Goal: Information Seeking & Learning: Learn about a topic

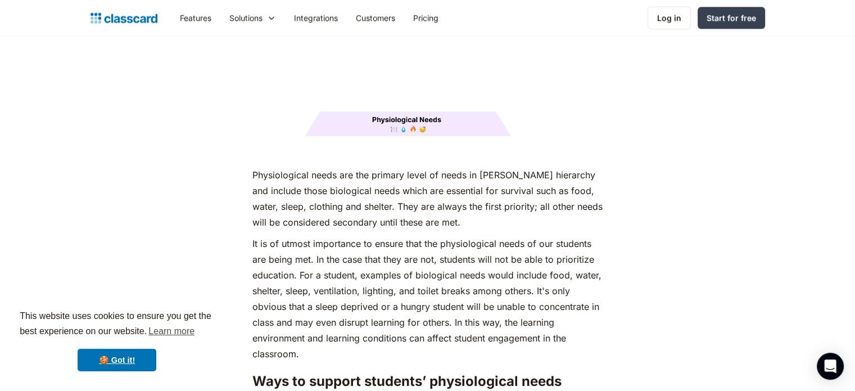
scroll to position [1470, 0]
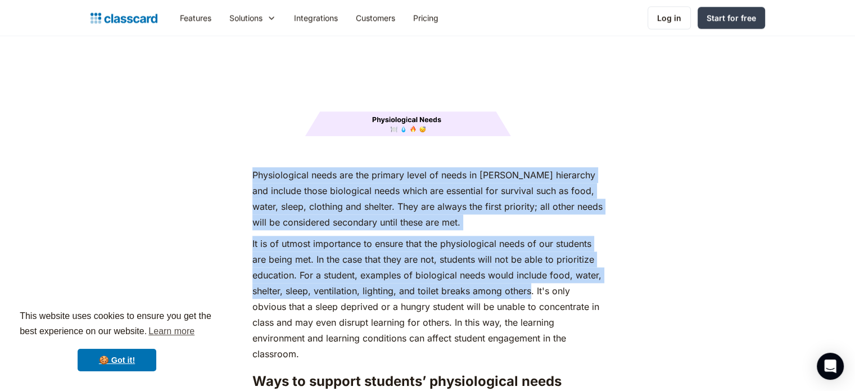
drag, startPoint x: 252, startPoint y: 151, endPoint x: 530, endPoint y: 270, distance: 303.3
copy div "Physiological needs are the primary level of needs in [PERSON_NAME] hierarchy a…"
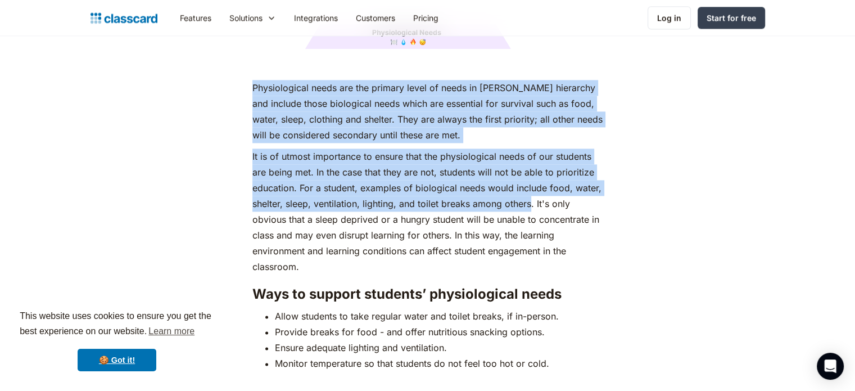
scroll to position [1559, 0]
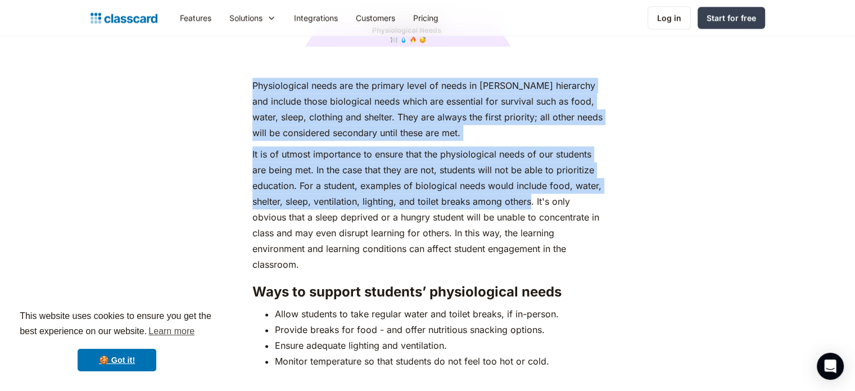
click at [256, 103] on p "Physiological needs are the primary level of needs in [PERSON_NAME] hierarchy a…" at bounding box center [427, 109] width 350 height 63
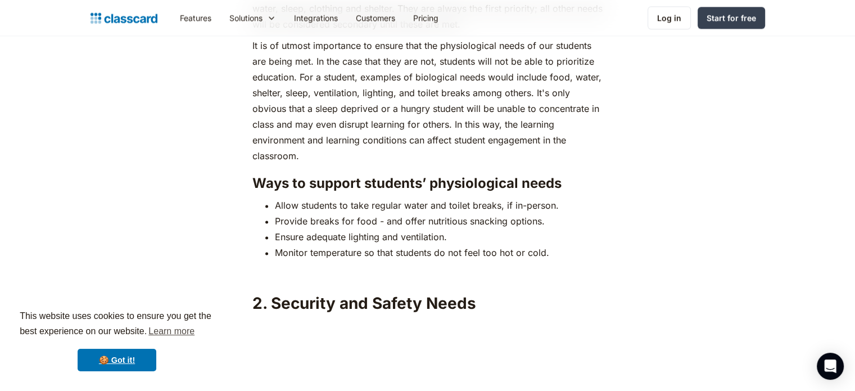
scroll to position [1670, 0]
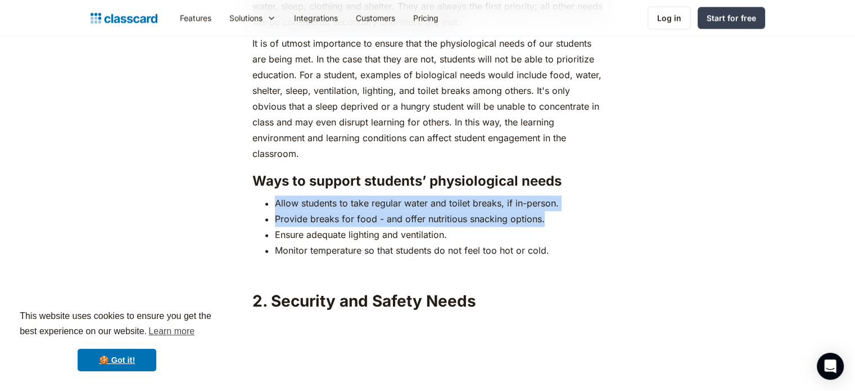
drag, startPoint x: 275, startPoint y: 184, endPoint x: 553, endPoint y: 203, distance: 278.2
click at [553, 203] on ul "Allow students to take regular water and toilet breaks, if in-person. Provide b…" at bounding box center [427, 226] width 350 height 63
copy ul "Allow students to take regular water and toilet breaks, if in-person. Provide b…"
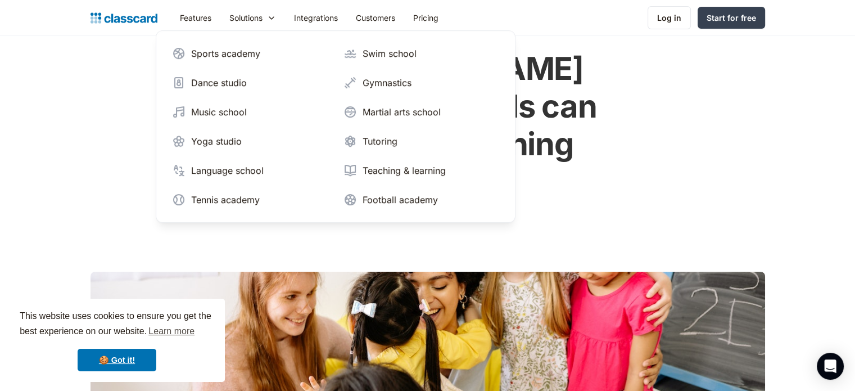
scroll to position [0, 0]
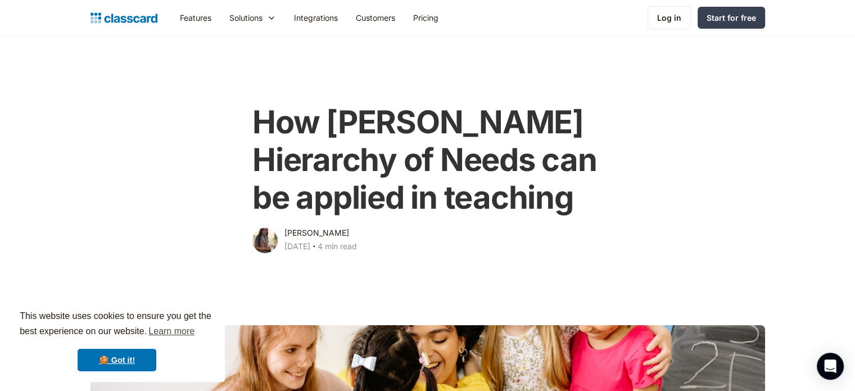
click at [206, 197] on div "How [PERSON_NAME] Hierarchy of Needs can be applied in teaching [PERSON_NAME] […" at bounding box center [427, 173] width 457 height 163
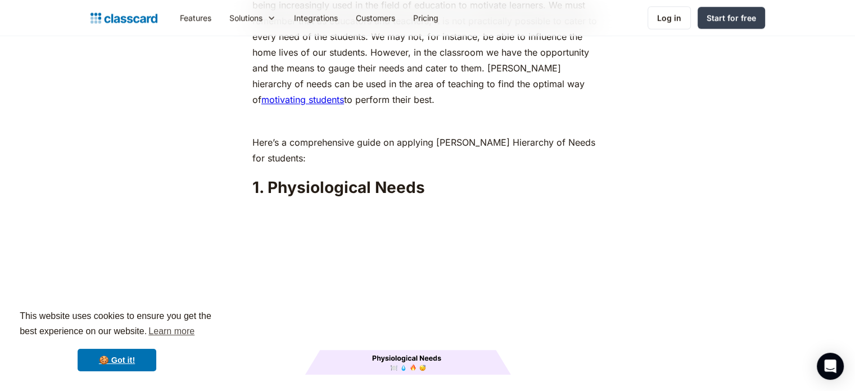
scroll to position [1232, 0]
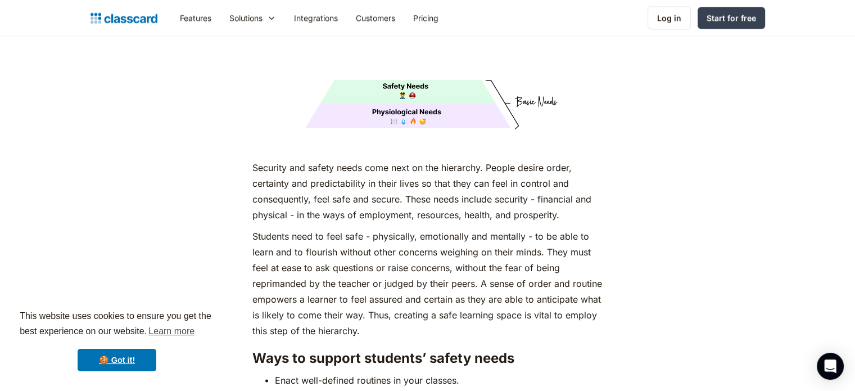
scroll to position [2029, 0]
drag, startPoint x: 252, startPoint y: 147, endPoint x: 566, endPoint y: 196, distance: 318.4
click at [566, 196] on p "Security and safety needs come next on the hierarchy. People desire order, cert…" at bounding box center [427, 190] width 350 height 63
copy p "Security and safety needs come next on the hierarchy. People desire order, cert…"
click at [303, 278] on p "Students need to feel safe - physically, emotionally and mentally - to be able …" at bounding box center [427, 283] width 350 height 110
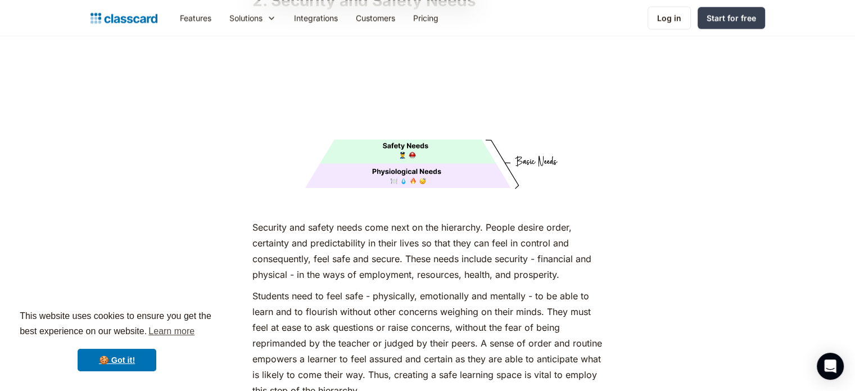
scroll to position [1968, 0]
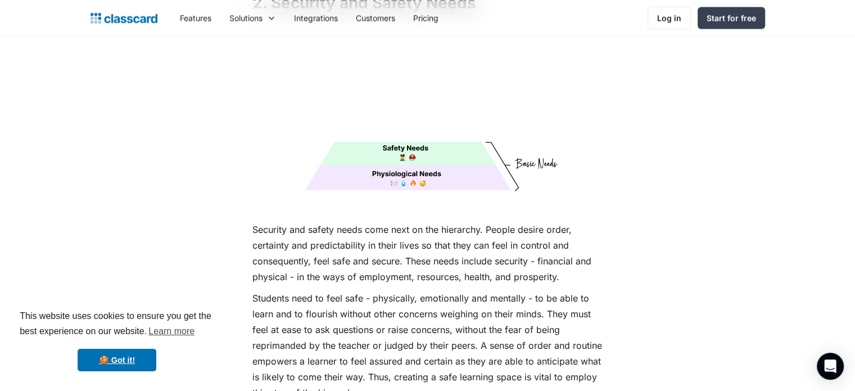
drag, startPoint x: 252, startPoint y: 207, endPoint x: 566, endPoint y: 252, distance: 317.3
copy p "Security and safety needs come next on the hierarchy. People desire order, cert…"
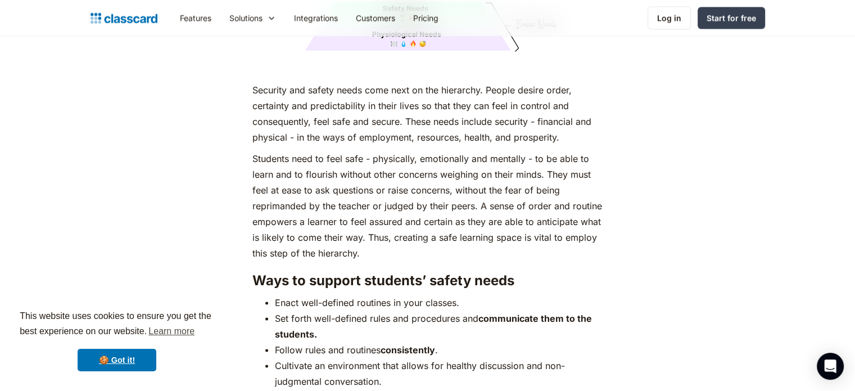
scroll to position [2133, 0]
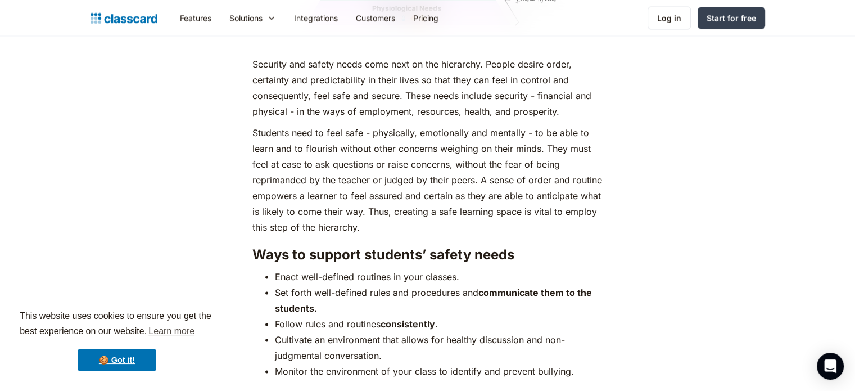
drag, startPoint x: 275, startPoint y: 254, endPoint x: 324, endPoint y: 289, distance: 60.0
click at [324, 289] on ul "Enact well-defined routines in your classes. Set forth well-defined rules and p…" at bounding box center [427, 323] width 350 height 110
copy ul "Enact well-defined routines in your classes. Set forth well-defined rules and p…"
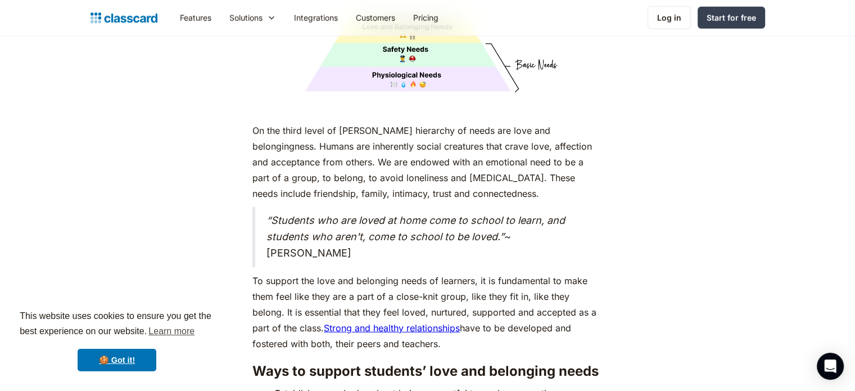
scroll to position [2968, 0]
drag, startPoint x: 249, startPoint y: 258, endPoint x: 512, endPoint y: 323, distance: 270.9
copy p "To support the love and belonging needs of learners, it is fundamental to make …"
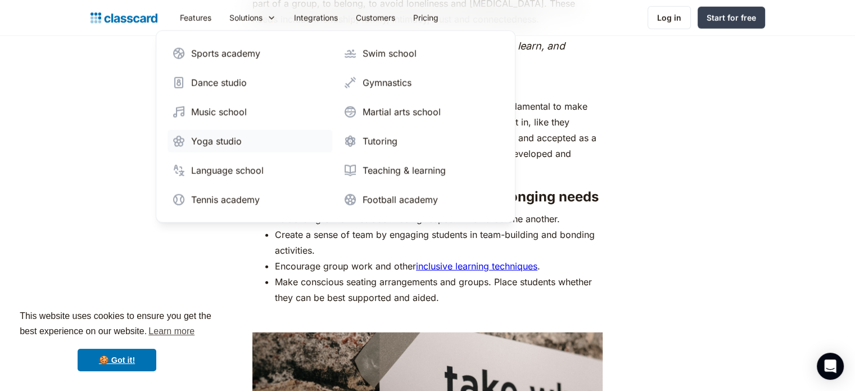
scroll to position [3096, 0]
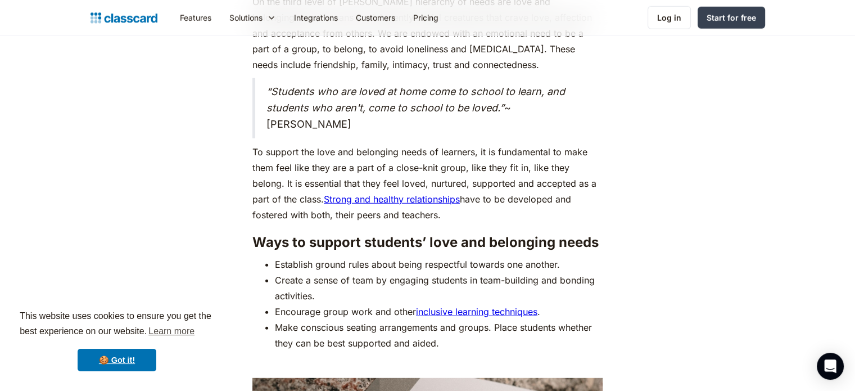
click at [253, 302] on ul "Establish ground rules about being respectful towards one another. Create a sen…" at bounding box center [427, 303] width 350 height 94
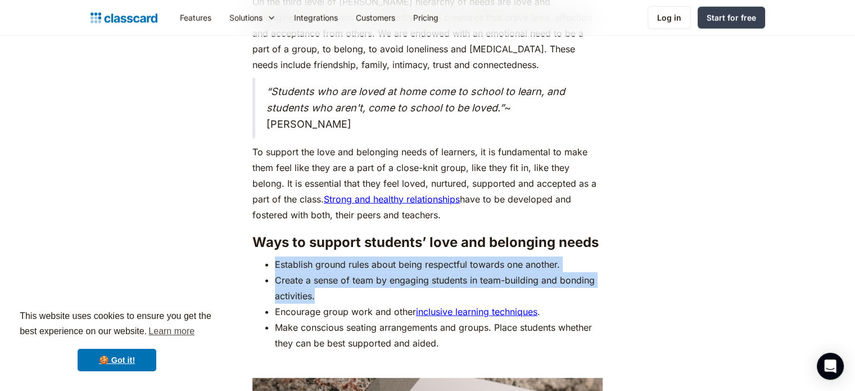
drag, startPoint x: 271, startPoint y: 240, endPoint x: 317, endPoint y: 269, distance: 53.8
click at [317, 269] on ul "Establish ground rules about being respectful towards one another. Create a sen…" at bounding box center [427, 303] width 350 height 94
copy ul "Establish ground rules about being respectful towards one another. Create a sen…"
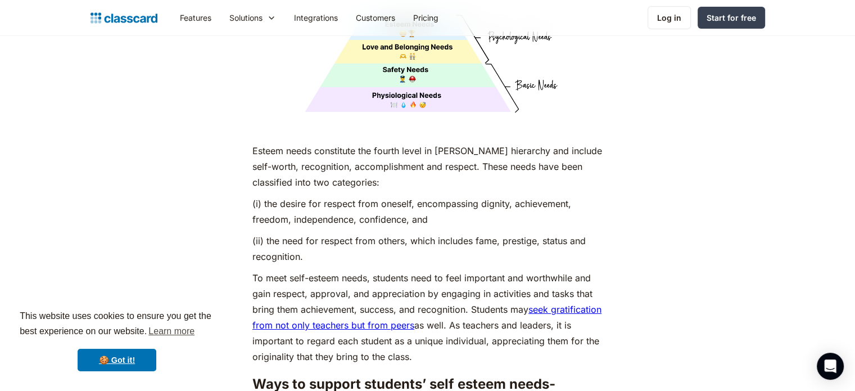
scroll to position [3915, 0]
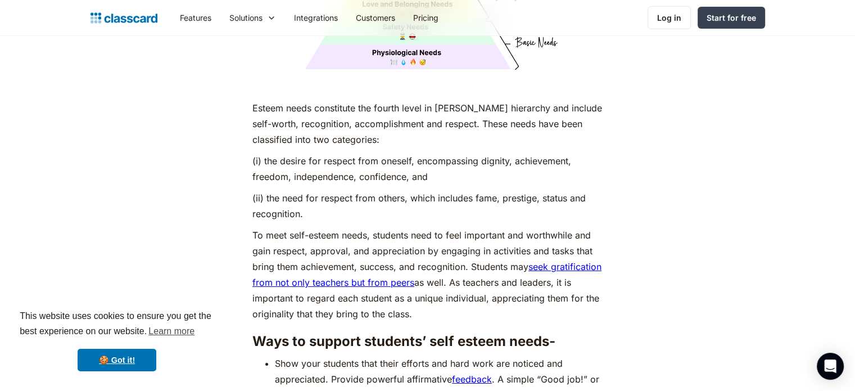
drag, startPoint x: 252, startPoint y: 217, endPoint x: 484, endPoint y: 288, distance: 243.2
click at [484, 288] on p "To meet self-esteem needs, students need to feel important and worthwhile and g…" at bounding box center [427, 274] width 350 height 94
copy p "To meet self-esteem needs, students need to feel important and worthwhile and g…"
drag, startPoint x: 352, startPoint y: 266, endPoint x: 249, endPoint y: 304, distance: 110.0
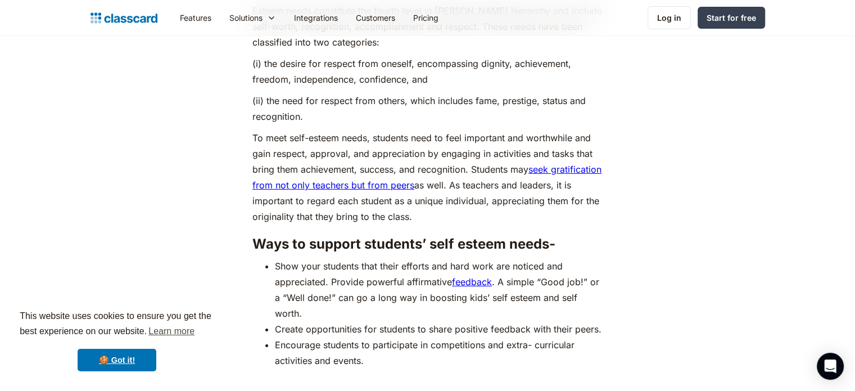
scroll to position [4012, 0]
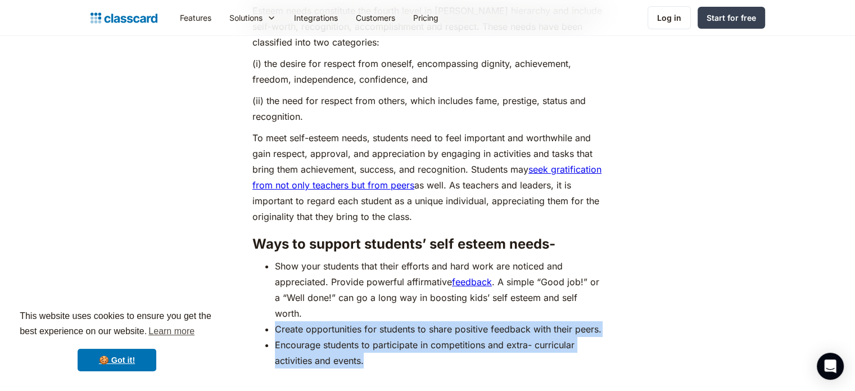
drag, startPoint x: 274, startPoint y: 308, endPoint x: 365, endPoint y: 358, distance: 104.1
click at [365, 358] on ul "Show your students that their efforts and hard work are noticed and appreciated…" at bounding box center [427, 313] width 350 height 110
copy ul "Create opportunities for students to share positive feedback with their peers. …"
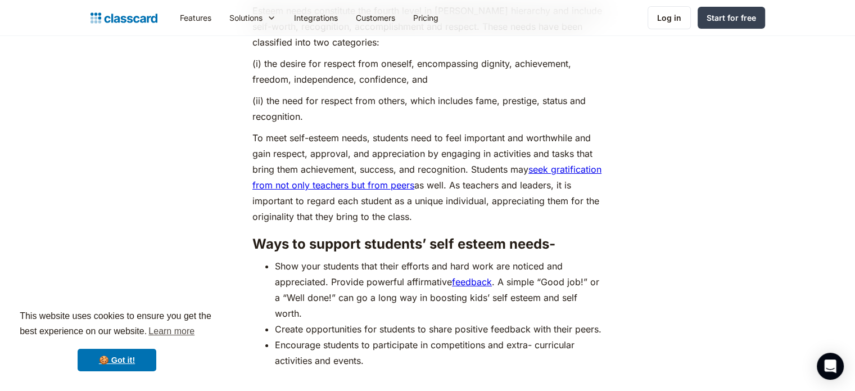
click at [387, 269] on li "Show your students that their efforts and hard work are noticed and appreciated…" at bounding box center [439, 289] width 328 height 63
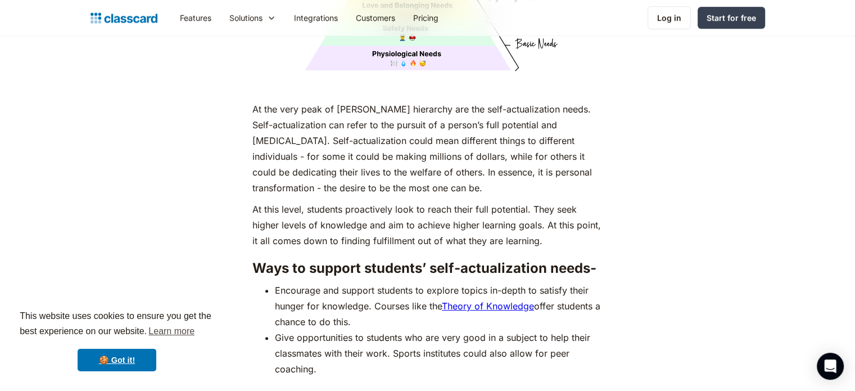
scroll to position [4859, 0]
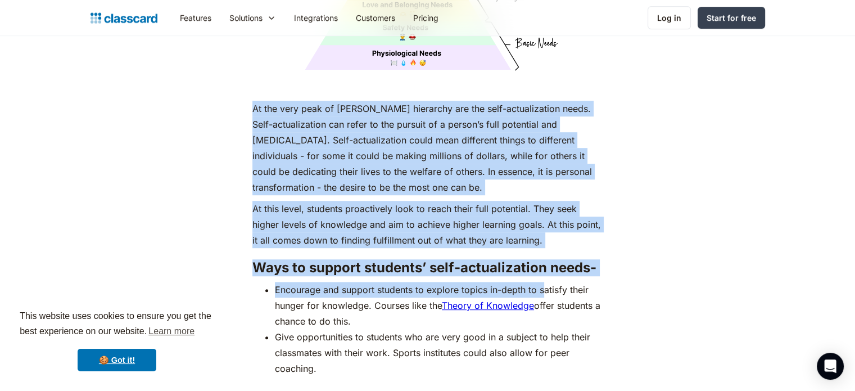
drag, startPoint x: 252, startPoint y: 103, endPoint x: 546, endPoint y: 288, distance: 347.2
click at [509, 260] on h3 "Ways to support students’ self-actualization needs-" at bounding box center [427, 267] width 350 height 17
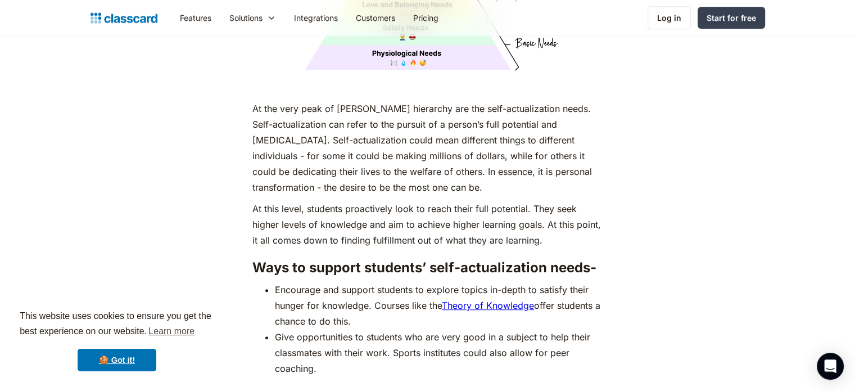
click at [539, 235] on p "At this level, students proactively look to reach their full potential. They se…" at bounding box center [427, 224] width 350 height 47
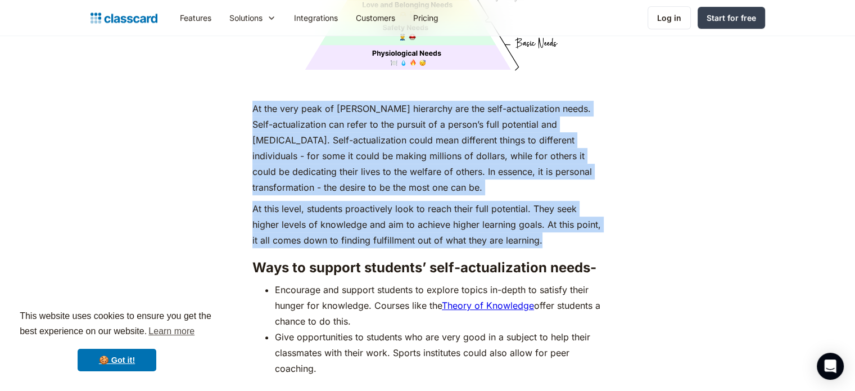
drag, startPoint x: 540, startPoint y: 235, endPoint x: 258, endPoint y: 92, distance: 316.1
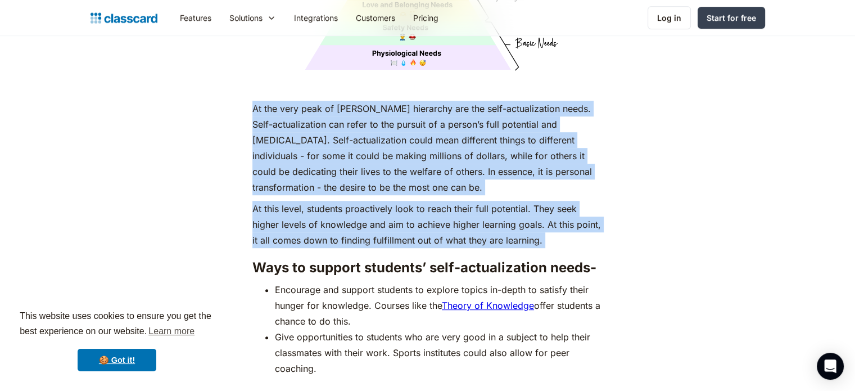
drag, startPoint x: 249, startPoint y: 101, endPoint x: 553, endPoint y: 232, distance: 331.2
copy div "At the very peak of [PERSON_NAME] hierarchy are the self-actualization needs. S…"
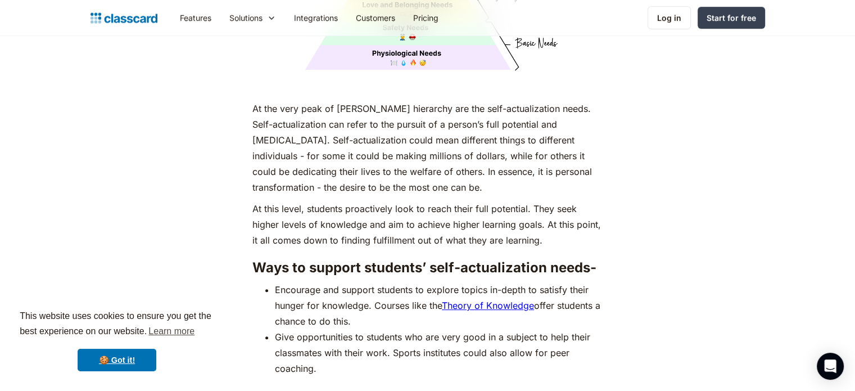
click at [297, 303] on li "Encourage and support students to explore topics in-depth to satisfy their hung…" at bounding box center [439, 304] width 328 height 47
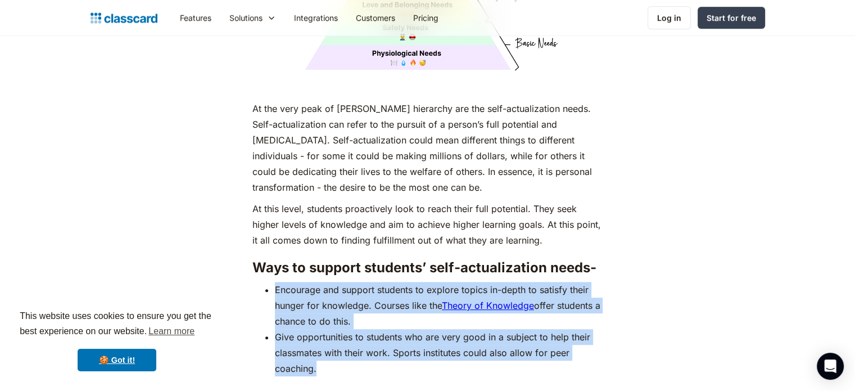
drag, startPoint x: 271, startPoint y: 278, endPoint x: 330, endPoint y: 361, distance: 101.2
click at [330, 361] on ul "Encourage and support students to explore topics in-depth to satisfy their hung…" at bounding box center [427, 328] width 350 height 94
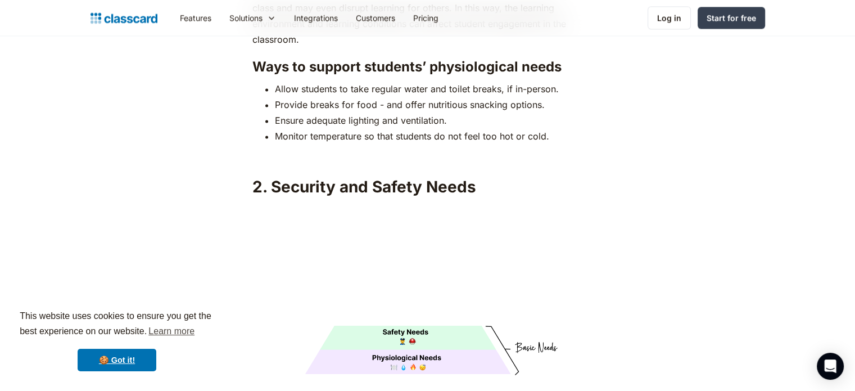
scroll to position [1781, 0]
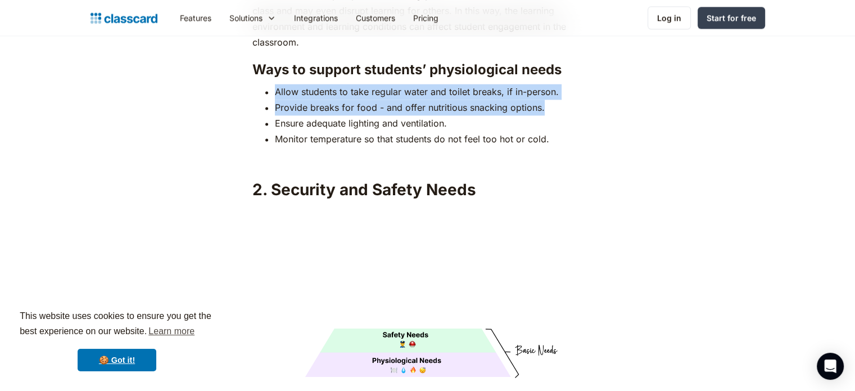
drag, startPoint x: 273, startPoint y: 69, endPoint x: 545, endPoint y: 94, distance: 273.1
click at [545, 94] on ul "Allow students to take regular water and toilet breaks, if in-person. Provide b…" at bounding box center [427, 115] width 350 height 63
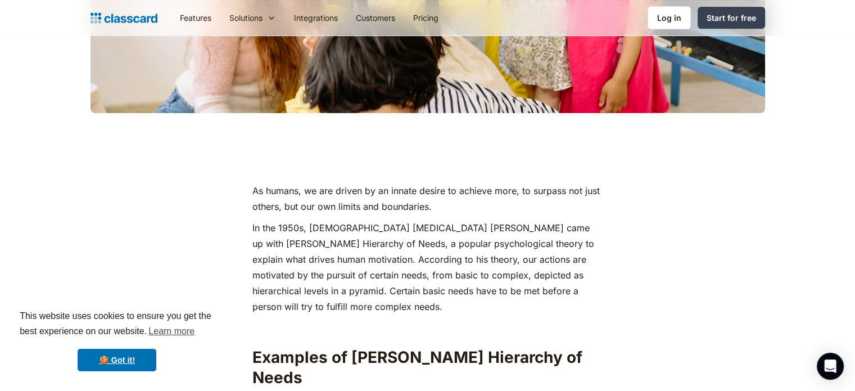
scroll to position [0, 0]
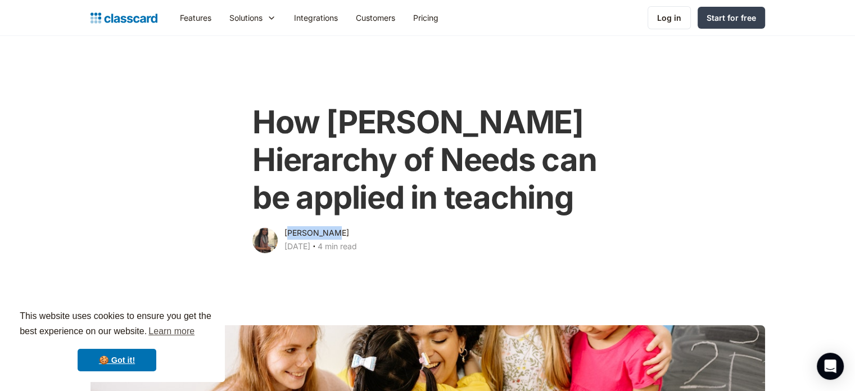
drag, startPoint x: 333, startPoint y: 226, endPoint x: 287, endPoint y: 226, distance: 46.6
click at [287, 226] on div "[PERSON_NAME] [DATE] ‧ 4 min read" at bounding box center [320, 240] width 72 height 29
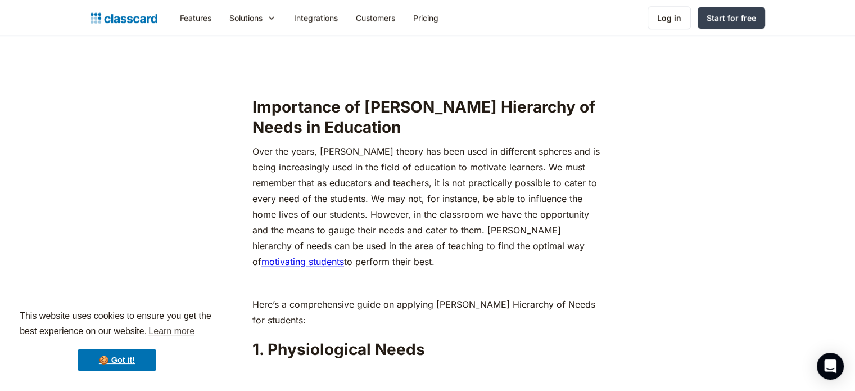
scroll to position [1070, 0]
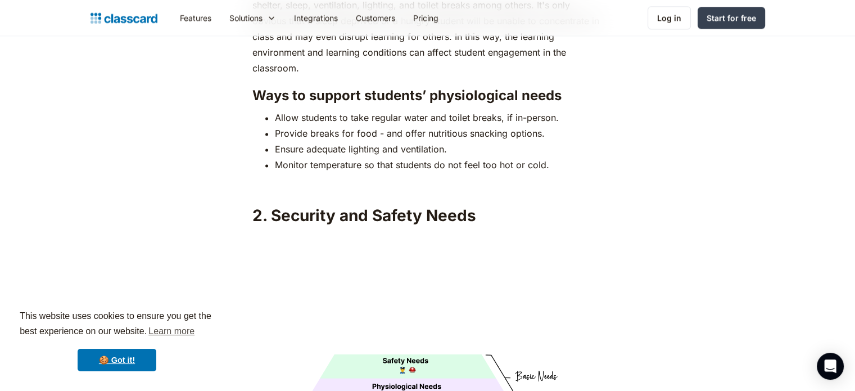
scroll to position [1756, 0]
